Goal: Task Accomplishment & Management: Use online tool/utility

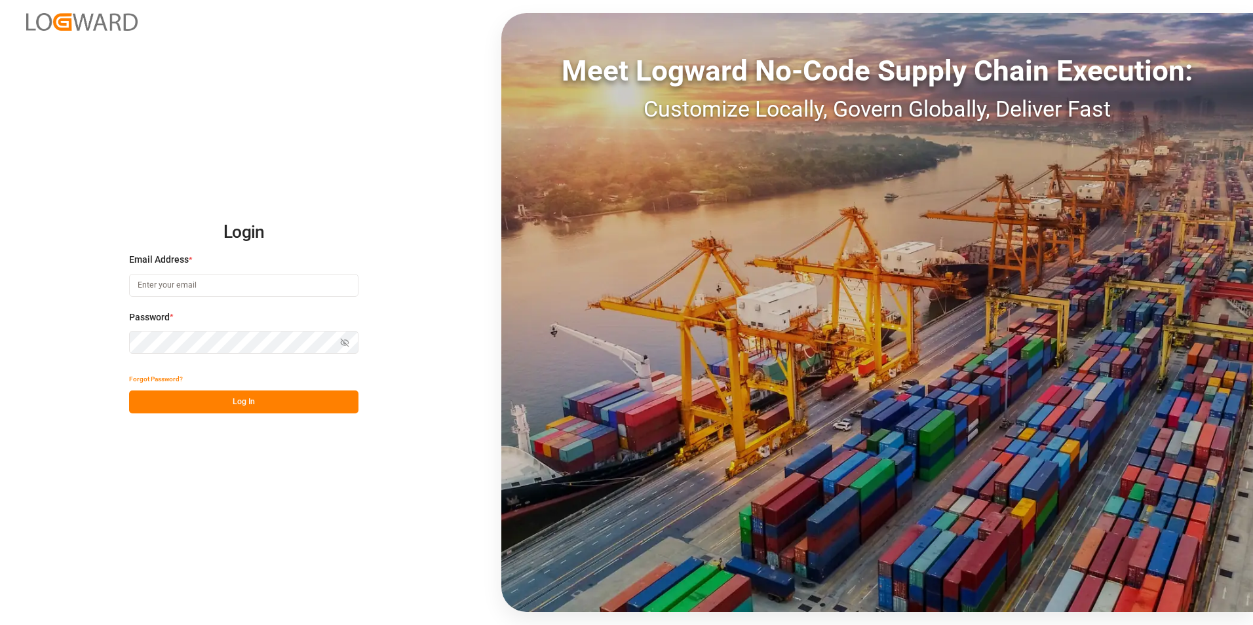
type input "[PERSON_NAME][EMAIL_ADDRESS][PERSON_NAME][DOMAIN_NAME]"
click at [266, 168] on button "Log In" at bounding box center [243, 402] width 229 height 23
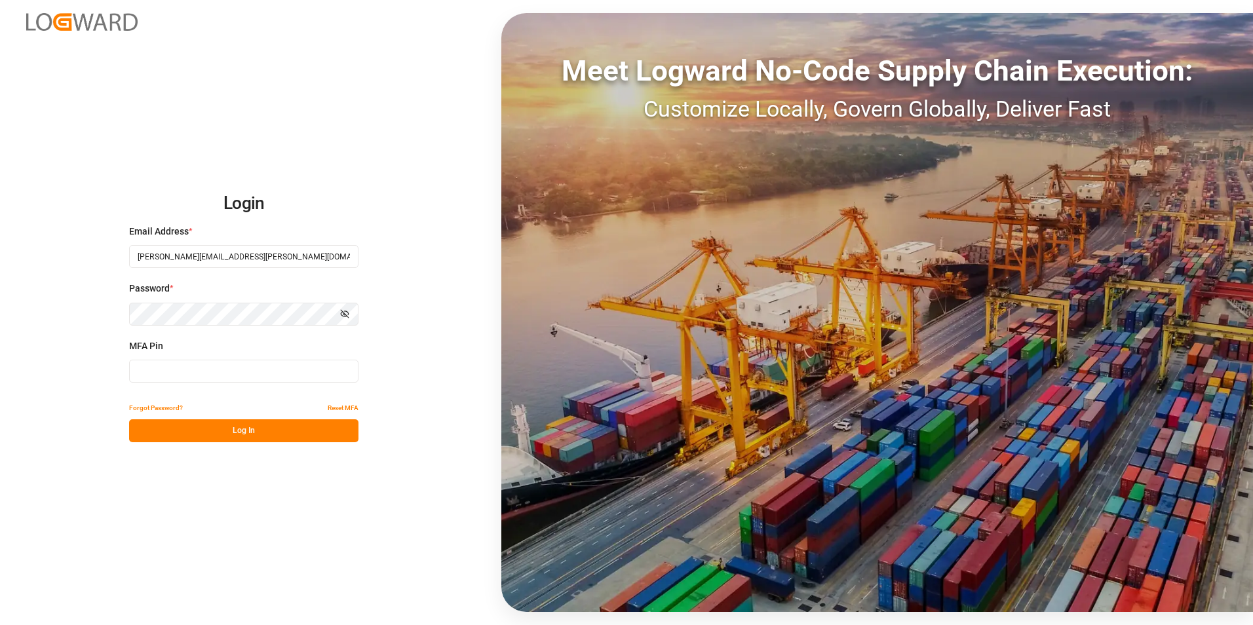
click at [193, 168] on input at bounding box center [243, 371] width 229 height 23
type input "815550"
click at [238, 168] on button "Log In" at bounding box center [243, 430] width 229 height 23
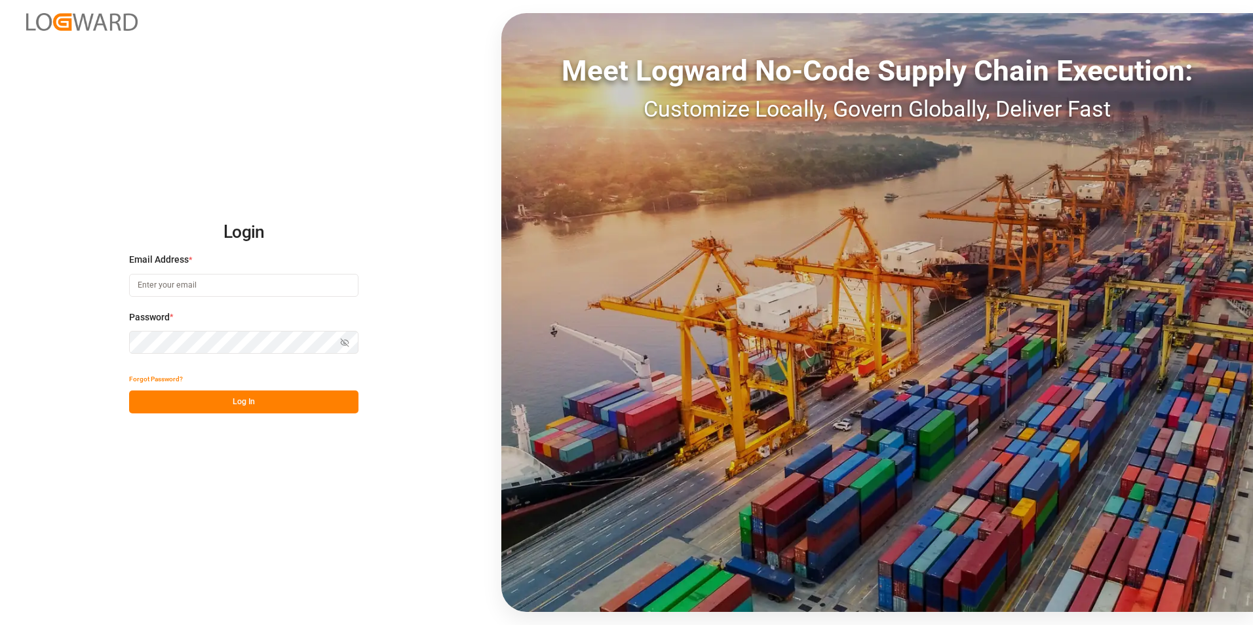
type input "[PERSON_NAME][EMAIL_ADDRESS][PERSON_NAME][DOMAIN_NAME]"
click at [244, 403] on button "Log In" at bounding box center [243, 402] width 229 height 23
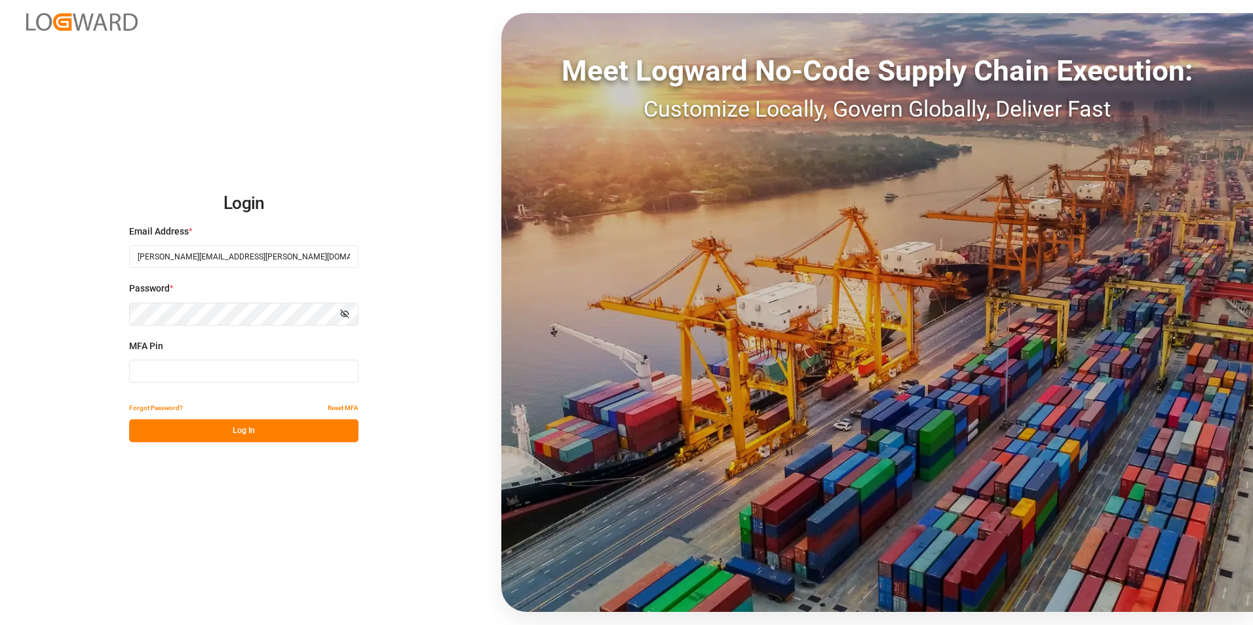
click at [184, 367] on input at bounding box center [243, 371] width 229 height 23
type input "467320"
click at [213, 427] on button "Log In" at bounding box center [243, 430] width 229 height 23
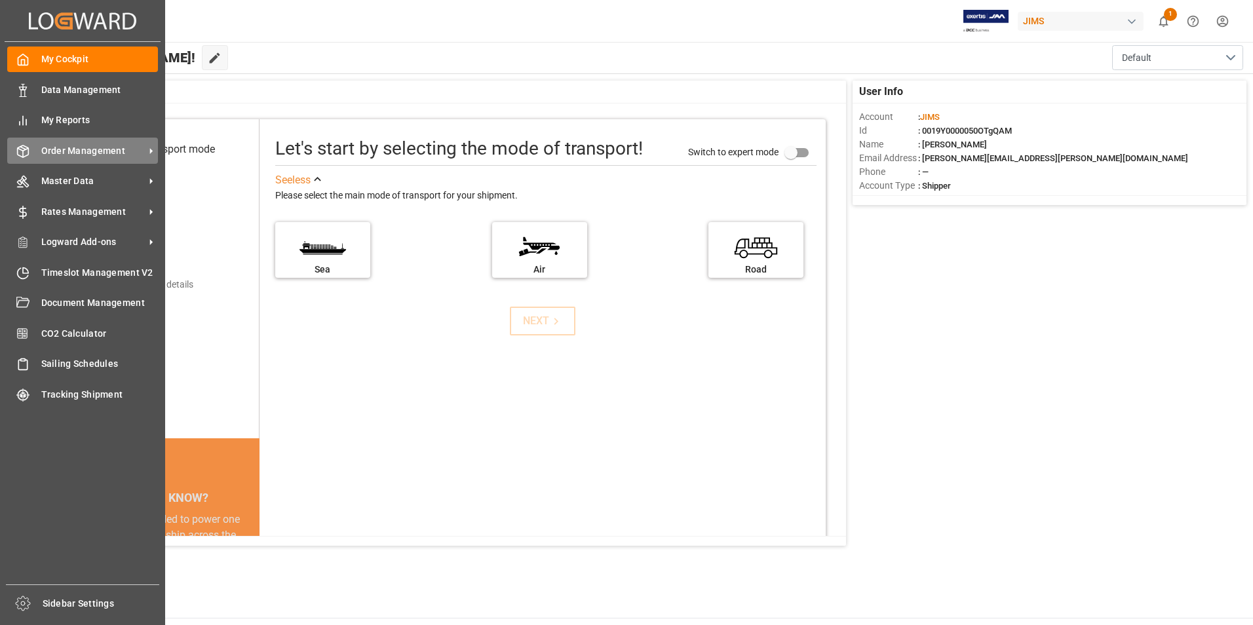
click at [87, 153] on span "Order Management" at bounding box center [93, 151] width 104 height 14
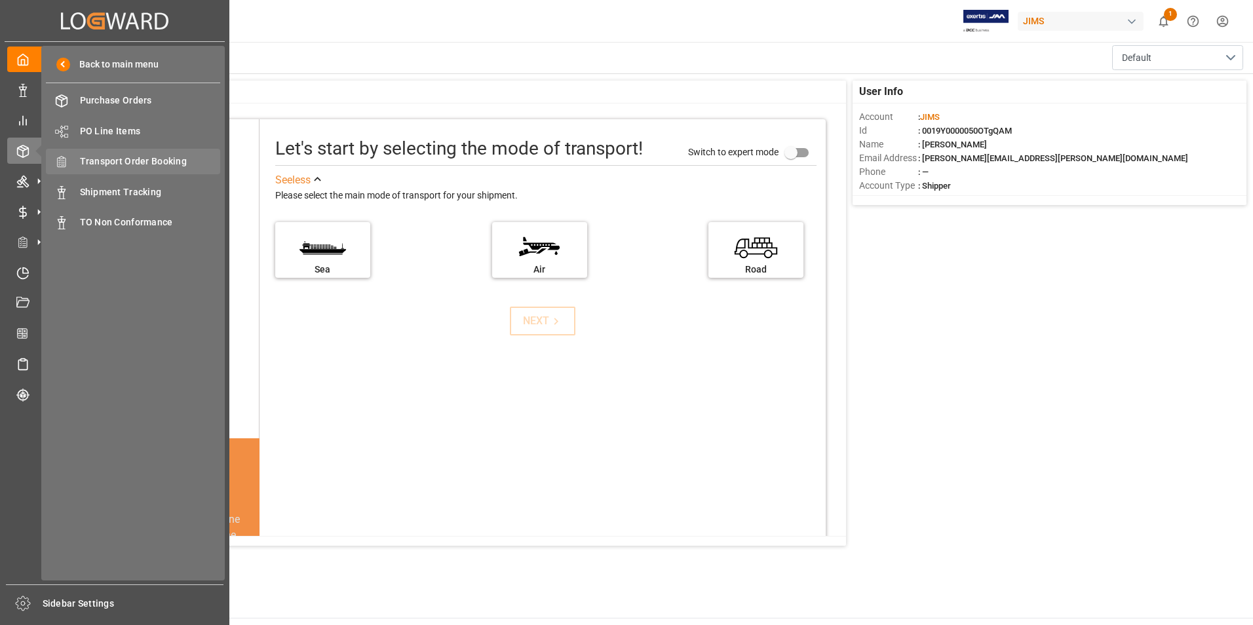
click at [149, 163] on span "Transport Order Booking" at bounding box center [150, 162] width 141 height 14
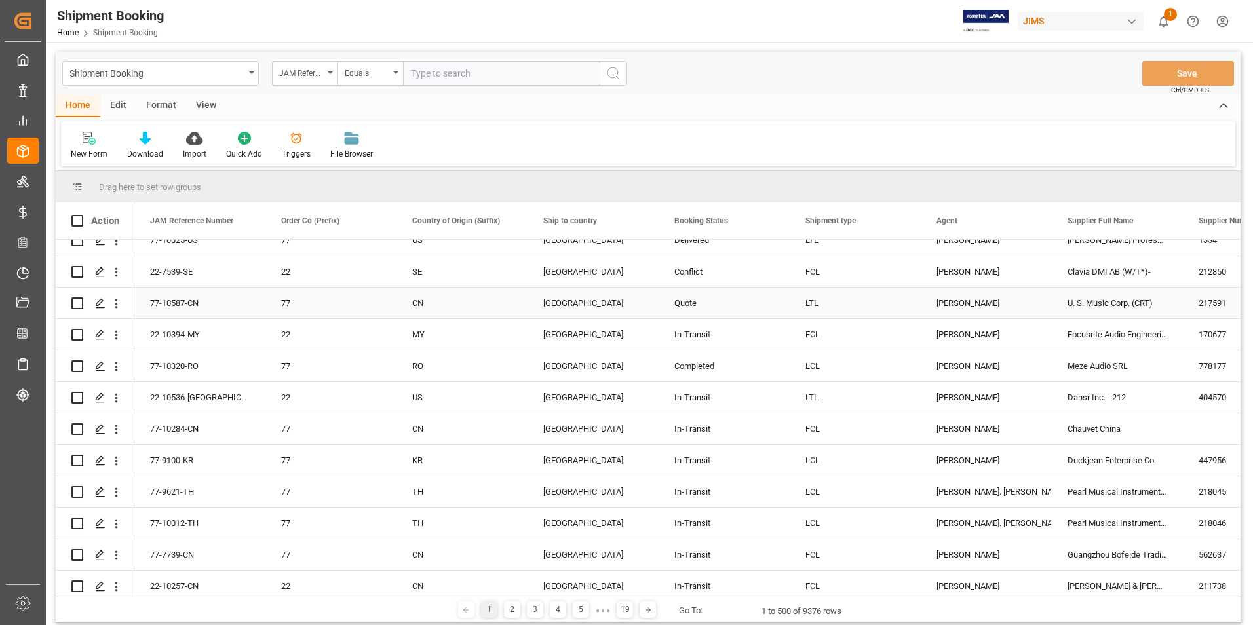
scroll to position [66, 0]
